Goal: Information Seeking & Learning: Find specific page/section

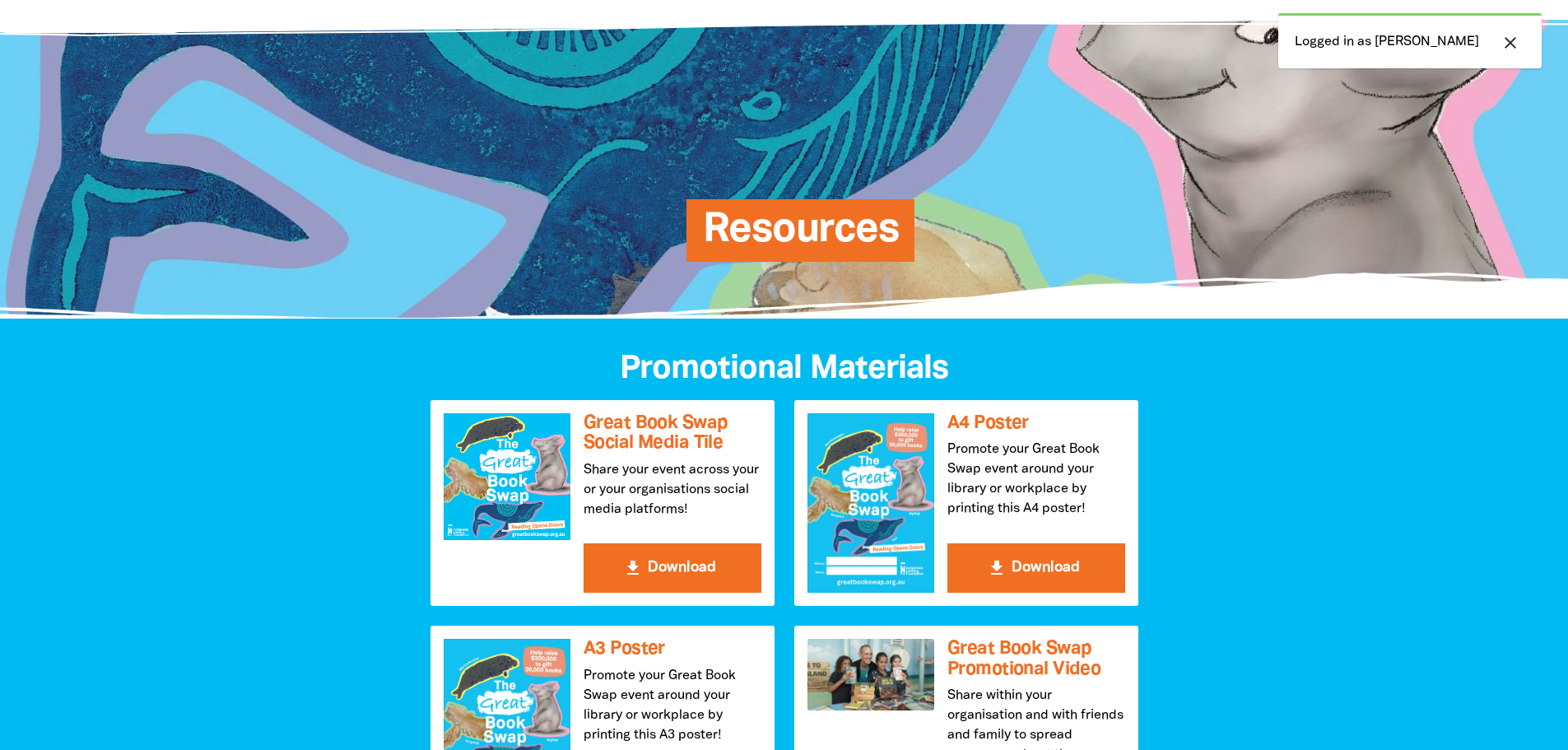
click at [1509, 42] on icon "close" at bounding box center [1510, 43] width 20 height 20
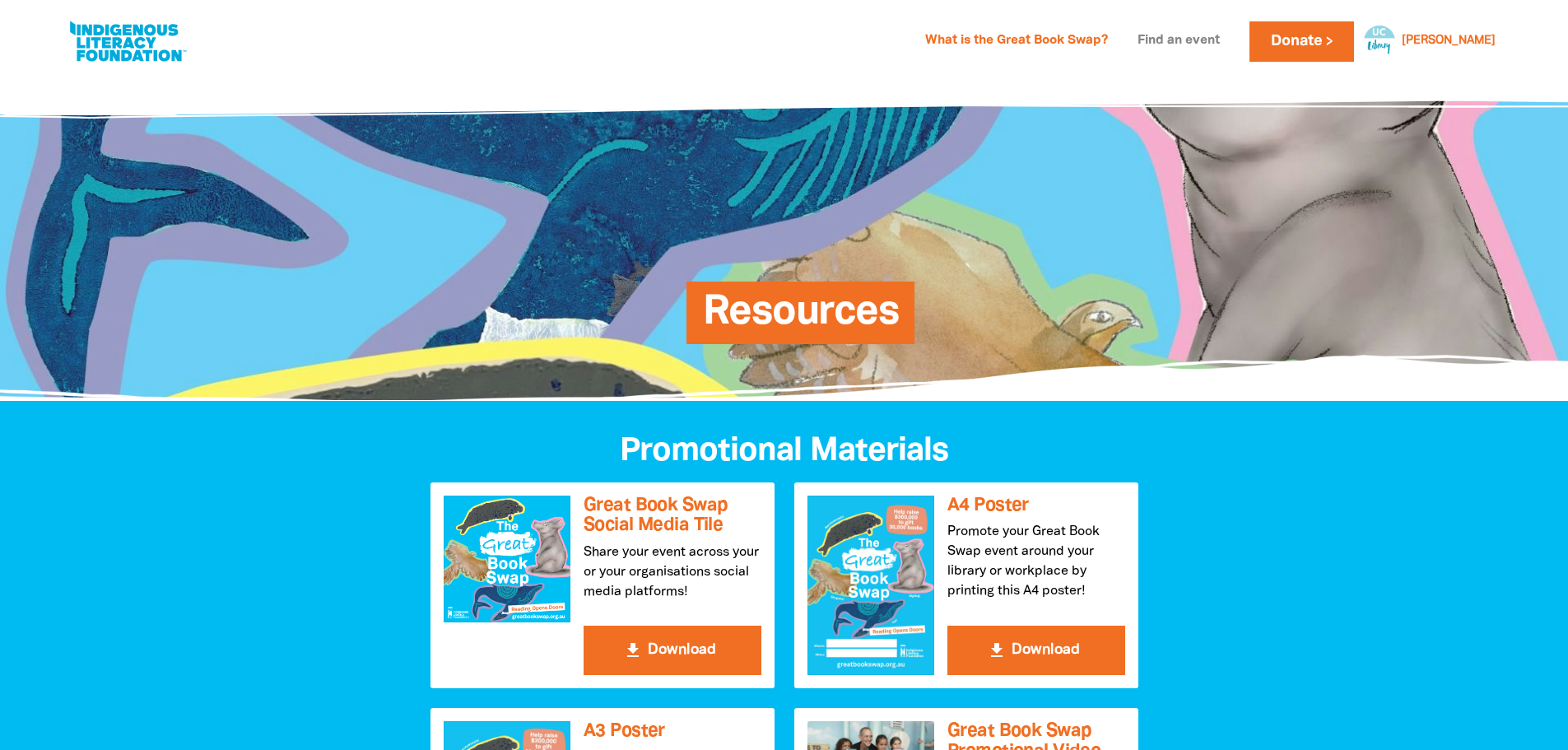
click at [1230, 37] on link "Find an event" at bounding box center [1179, 40] width 102 height 26
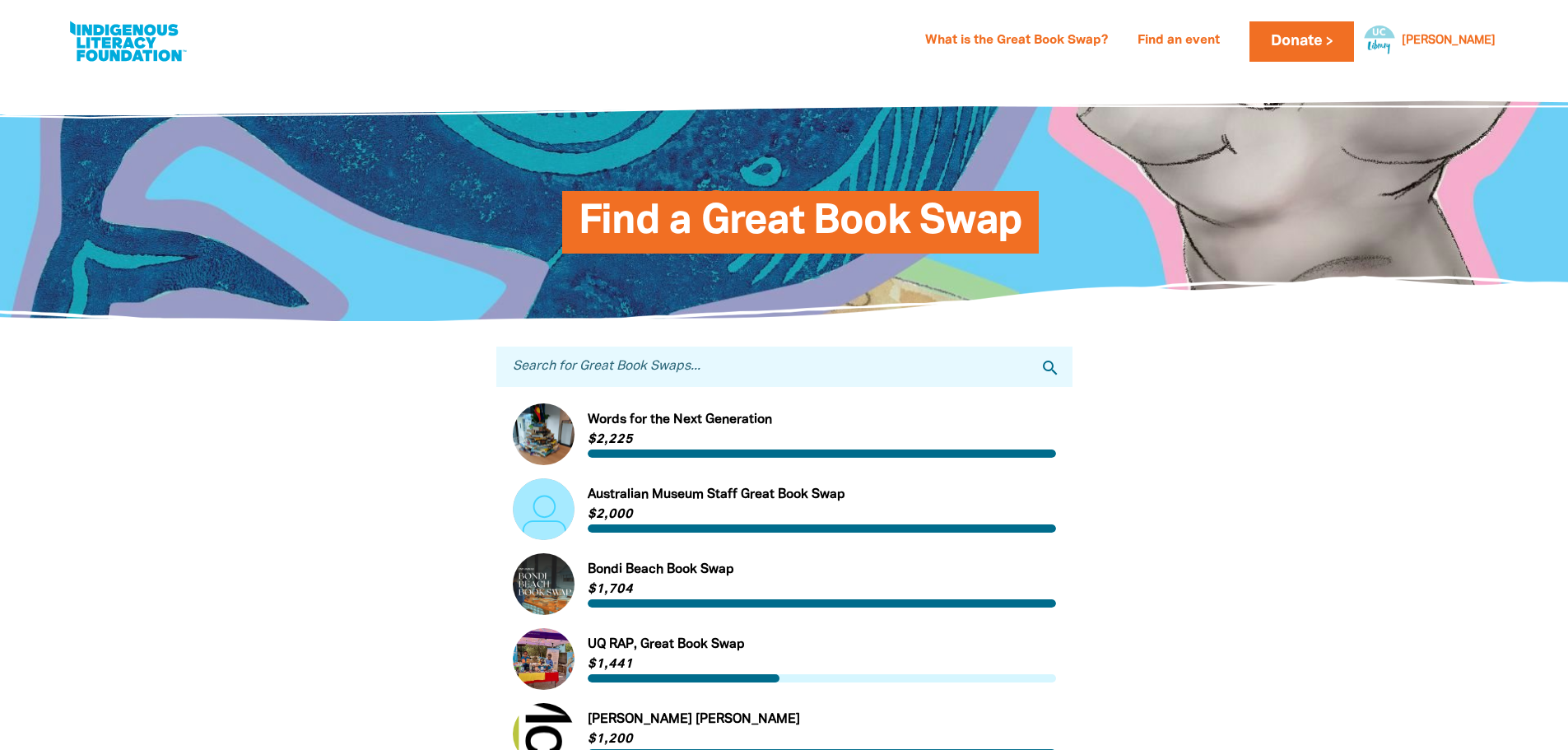
click at [632, 379] on input "Search for Great Book Swaps..." at bounding box center [785, 366] width 576 height 40
type input "UC"
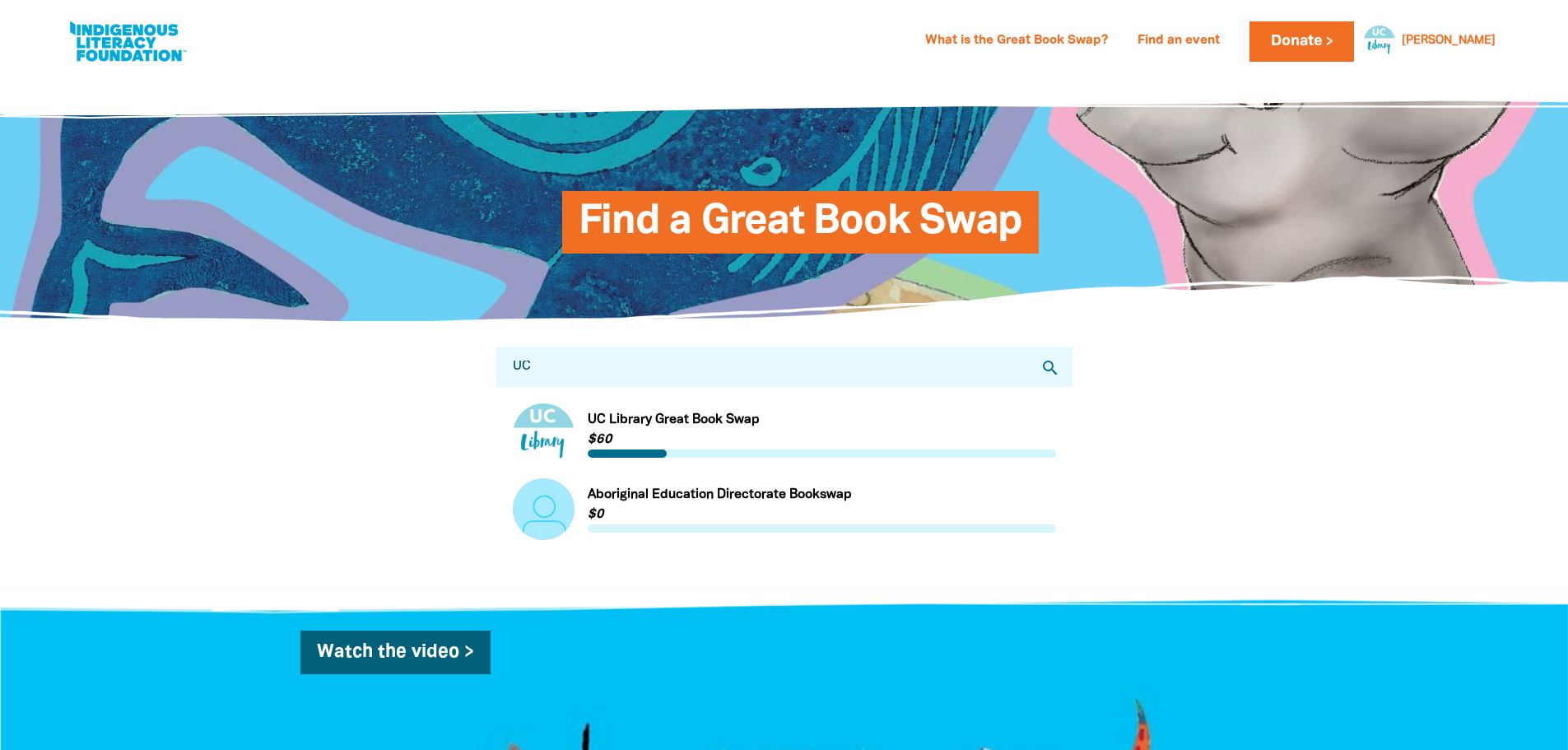
click at [640, 422] on link "Link to UC Library Great Book Swap" at bounding box center [784, 434] width 543 height 62
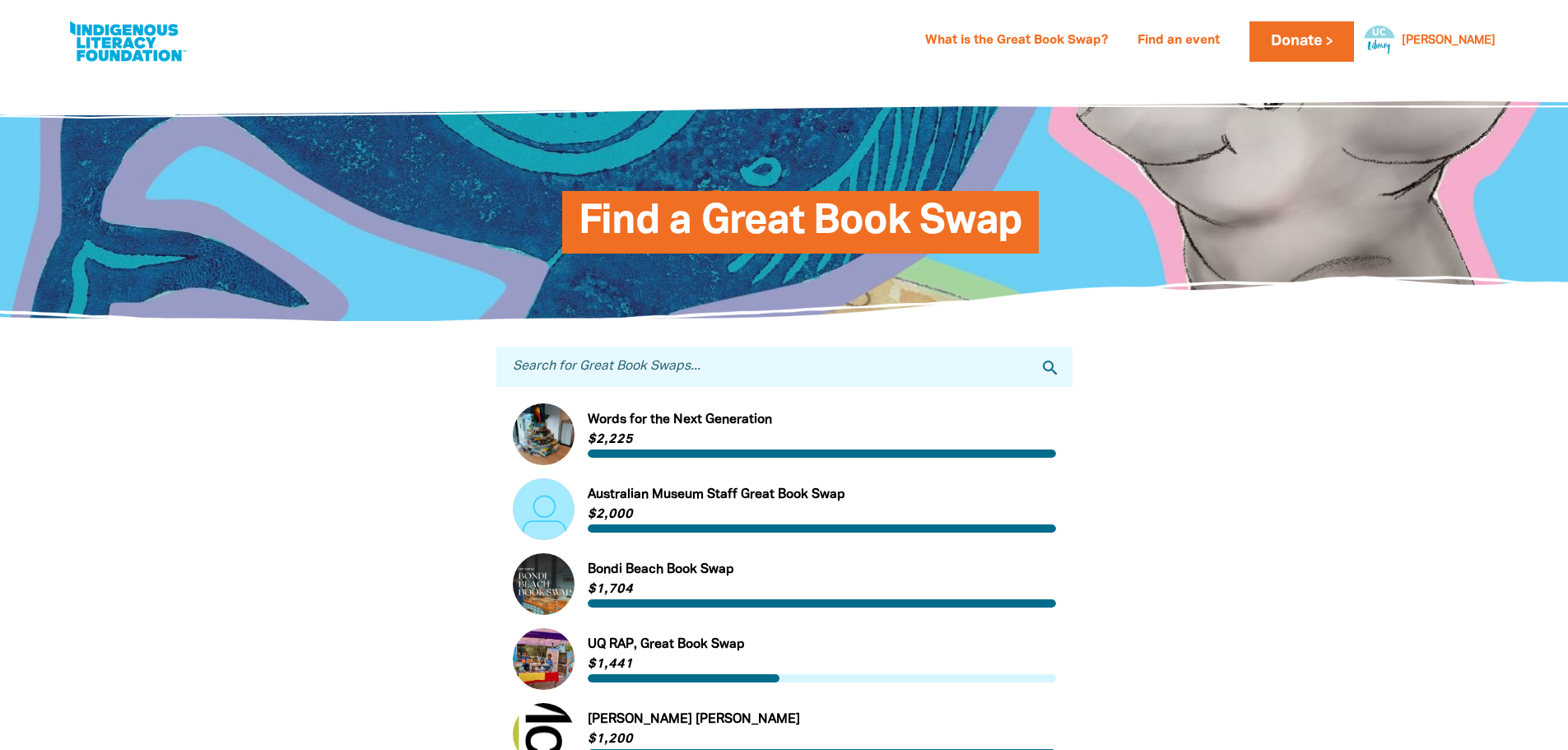
click at [102, 38] on link at bounding box center [128, 41] width 124 height 50
select select "AU"
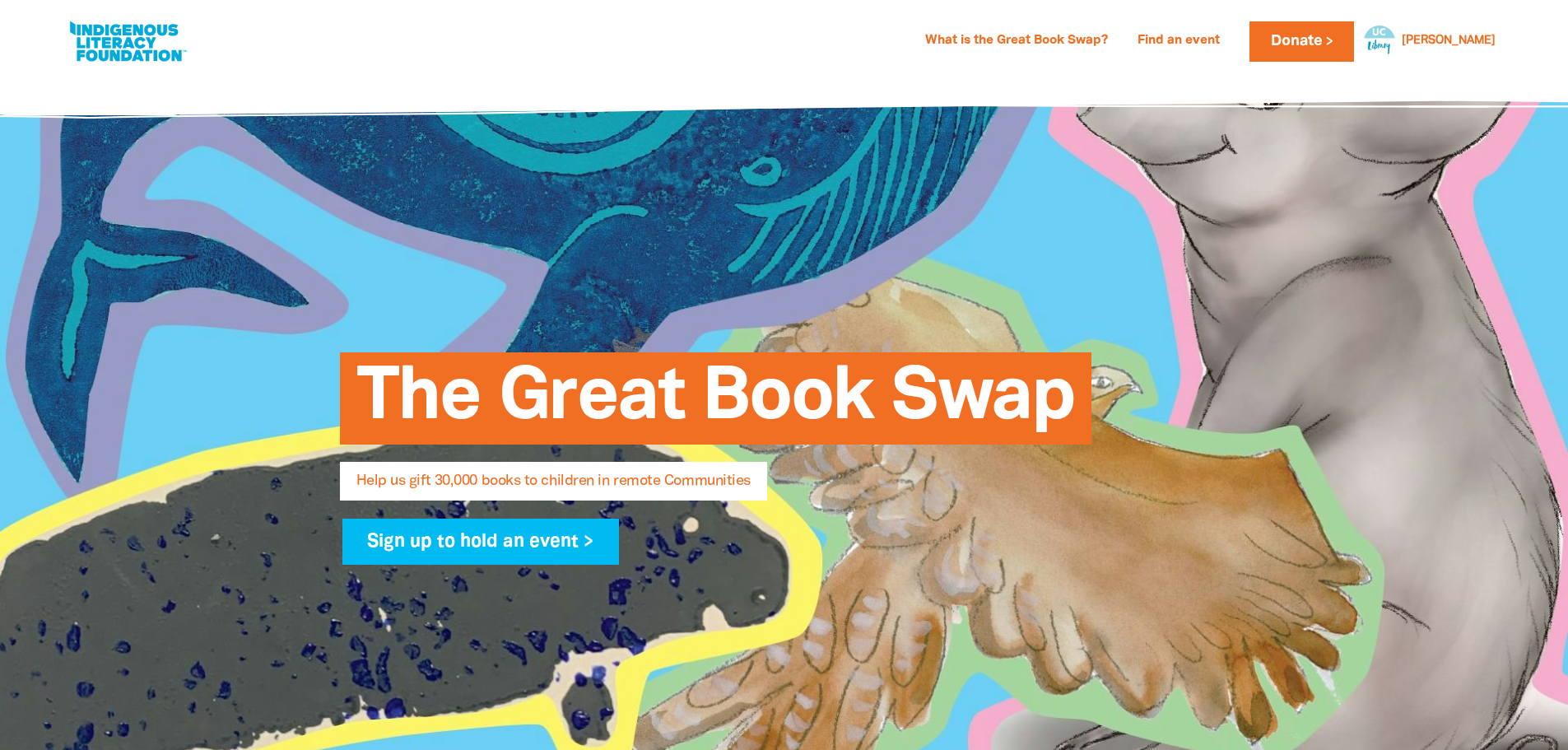
click at [129, 36] on link at bounding box center [128, 41] width 124 height 50
drag, startPoint x: 200, startPoint y: 55, endPoint x: 86, endPoint y: 44, distance: 114.5
click at [86, 44] on div "What is the Great Book Swap? Find an event Log In Sign Up Donate [PERSON_NAME] …" at bounding box center [784, 41] width 1436 height 50
